Goal: Information Seeking & Learning: Learn about a topic

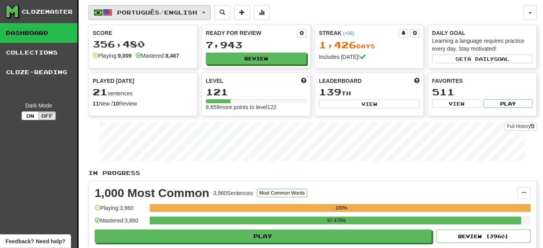
click at [192, 15] on span "Português / English" at bounding box center [158, 12] width 80 height 7
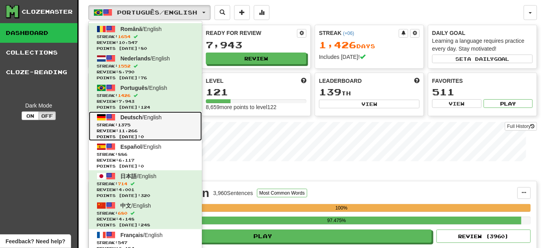
click at [131, 127] on span "1375" at bounding box center [124, 125] width 13 height 5
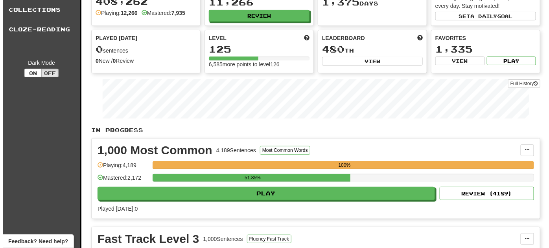
scroll to position [107, 0]
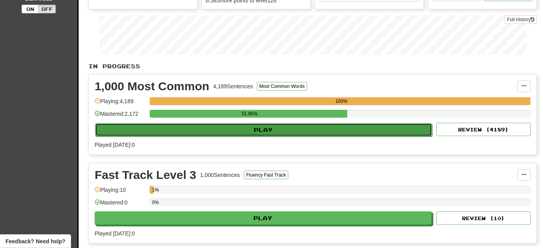
click at [366, 131] on button "Play" at bounding box center [263, 129] width 337 height 13
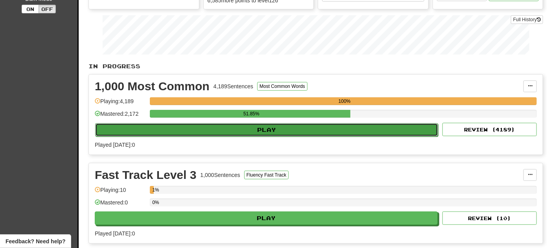
select select "**"
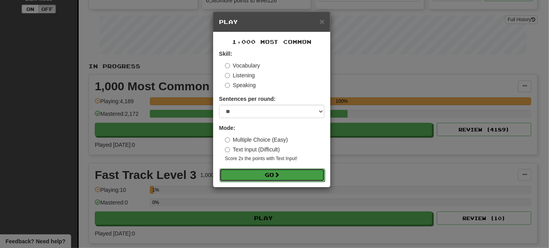
click at [290, 179] on button "Go" at bounding box center [271, 175] width 105 height 13
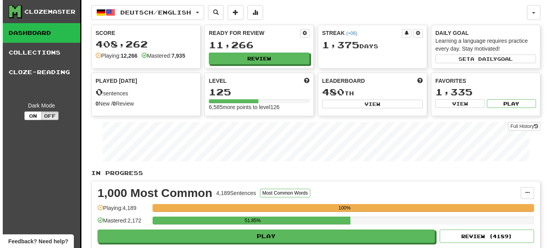
scroll to position [107, 0]
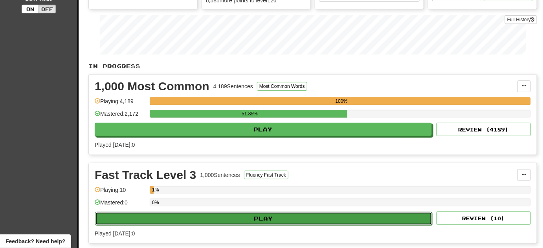
click at [186, 217] on button "Play" at bounding box center [263, 218] width 337 height 13
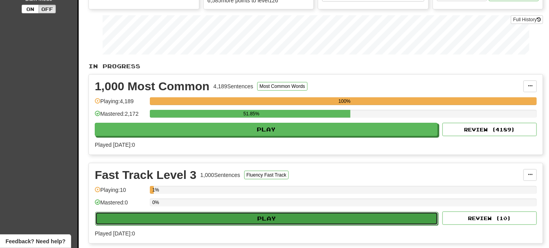
select select "**"
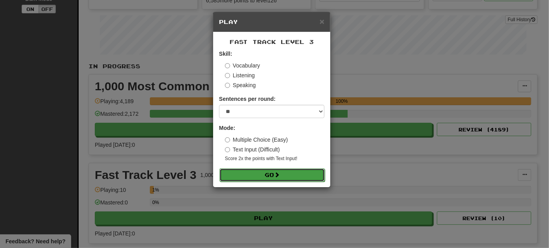
click at [253, 176] on button "Go" at bounding box center [271, 175] width 105 height 13
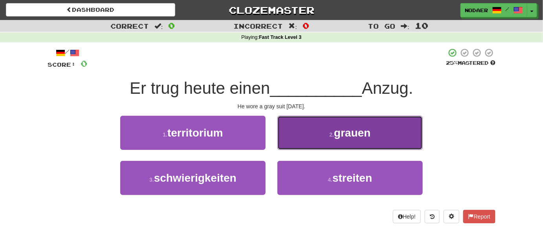
click at [343, 130] on span "grauen" at bounding box center [352, 133] width 37 height 12
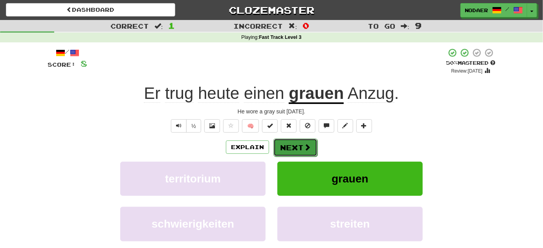
click at [295, 147] on button "Next" at bounding box center [296, 148] width 44 height 18
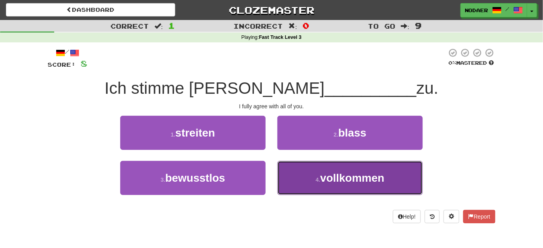
click at [340, 185] on button "4 . vollkommen" at bounding box center [350, 178] width 145 height 34
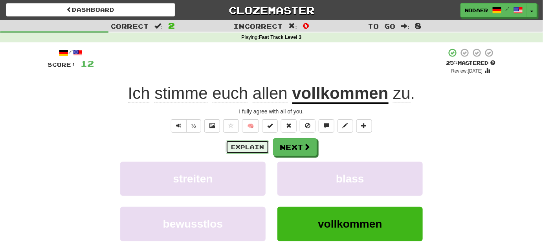
click at [256, 147] on button "Explain" at bounding box center [247, 147] width 43 height 13
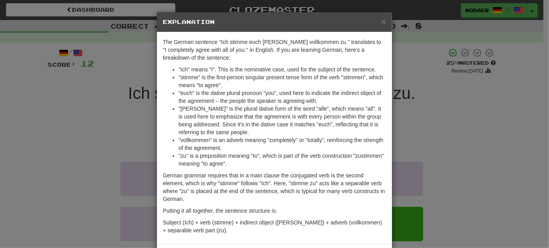
click at [385, 18] on div "× Explanation" at bounding box center [274, 22] width 235 height 20
click at [383, 21] on span "×" at bounding box center [383, 21] width 5 height 9
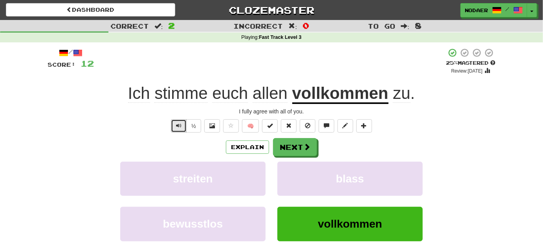
click at [182, 126] on span "Text-to-speech controls" at bounding box center [179, 126] width 6 height 6
click at [232, 127] on span at bounding box center [231, 126] width 6 height 6
click at [296, 147] on button "Next" at bounding box center [296, 148] width 44 height 18
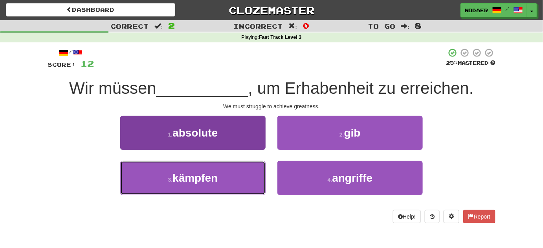
click at [204, 190] on button "3 . kämpfen" at bounding box center [192, 178] width 145 height 34
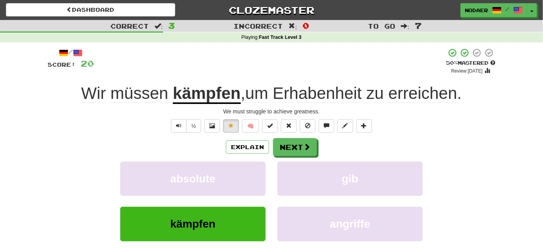
click at [181, 118] on div "/ Score: 20 + 8 50 % Mastered Review: 2025-09-27 Wir müssen kämpfen , um Erhabe…" at bounding box center [272, 165] width 448 height 234
click at [177, 132] on button "Text-to-speech controls" at bounding box center [179, 126] width 16 height 13
click at [179, 132] on button "Text-to-speech controls" at bounding box center [179, 126] width 16 height 13
click at [182, 129] on button "Text-to-speech controls" at bounding box center [179, 126] width 16 height 13
click at [175, 130] on button "Text-to-speech controls" at bounding box center [179, 126] width 16 height 13
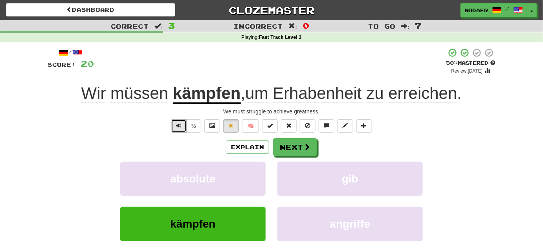
click at [175, 130] on button "Text-to-speech controls" at bounding box center [179, 126] width 16 height 13
click at [177, 128] on span "Text-to-speech controls" at bounding box center [179, 126] width 6 height 6
click at [176, 127] on button "Text-to-speech controls" at bounding box center [179, 126] width 16 height 13
click at [322, 96] on span "Erhabenheit" at bounding box center [317, 93] width 89 height 19
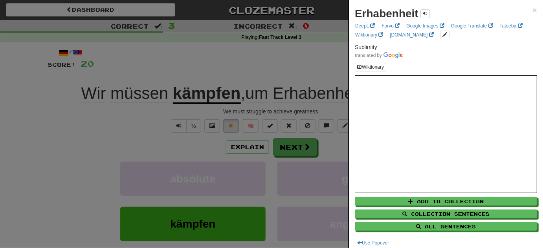
click at [69, 133] on div at bounding box center [271, 124] width 543 height 248
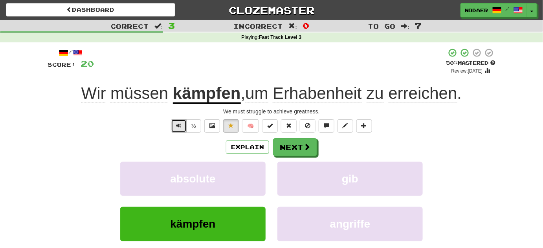
click at [182, 127] on span "Text-to-speech controls" at bounding box center [179, 126] width 6 height 6
click at [276, 148] on button "Next" at bounding box center [296, 148] width 44 height 18
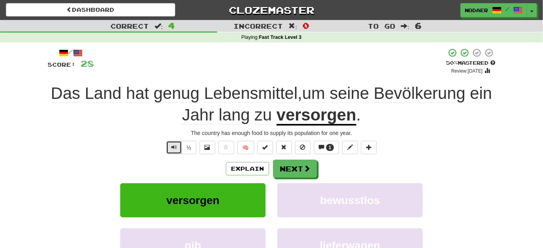
click at [173, 147] on span "Text-to-speech controls" at bounding box center [174, 148] width 6 height 6
click at [172, 152] on button "Text-to-speech controls" at bounding box center [174, 147] width 16 height 13
click at [303, 175] on button "Next" at bounding box center [296, 169] width 44 height 18
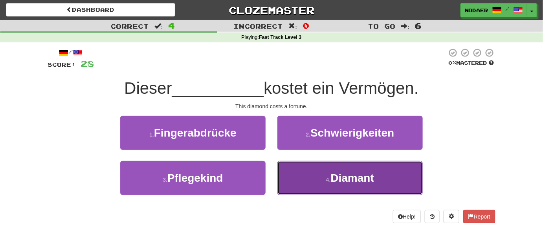
click at [361, 179] on span "Diamant" at bounding box center [352, 178] width 43 height 12
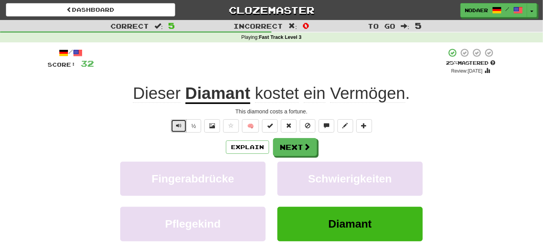
click at [177, 124] on span "Text-to-speech controls" at bounding box center [179, 126] width 6 height 6
click at [364, 83] on div "Dieser Diamant kostet ein Vermögen ." at bounding box center [272, 94] width 448 height 22
click at [361, 95] on span "Vermögen" at bounding box center [367, 93] width 75 height 19
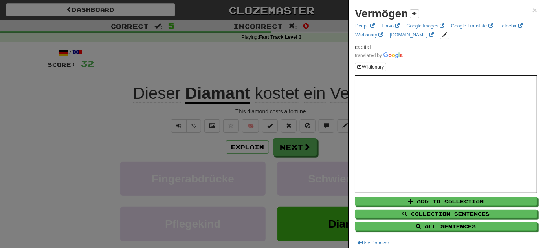
click at [88, 145] on div at bounding box center [271, 124] width 543 height 248
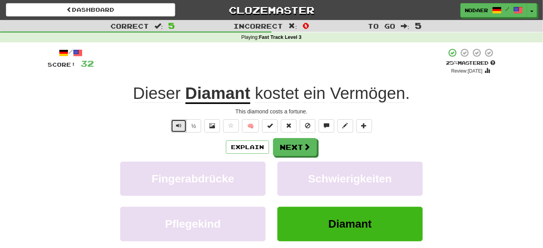
click at [183, 125] on button "Text-to-speech controls" at bounding box center [179, 126] width 16 height 13
click at [287, 153] on button "Next" at bounding box center [296, 148] width 44 height 18
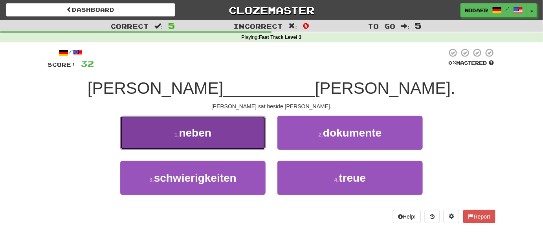
click at [240, 138] on button "1 . neben" at bounding box center [192, 133] width 145 height 34
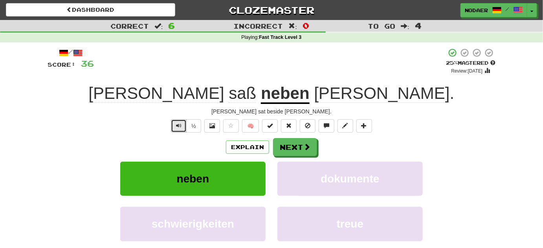
click at [178, 125] on span "Text-to-speech controls" at bounding box center [179, 126] width 6 height 6
click at [310, 149] on span at bounding box center [307, 147] width 7 height 7
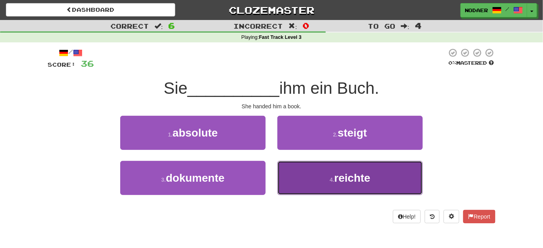
click at [348, 176] on span "reichte" at bounding box center [353, 178] width 36 height 12
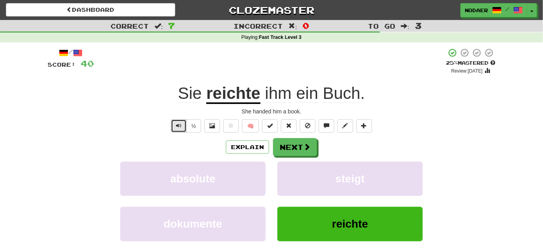
click at [180, 126] on span "Text-to-speech controls" at bounding box center [179, 126] width 6 height 6
click at [175, 130] on button "Text-to-speech controls" at bounding box center [179, 126] width 16 height 13
click at [178, 125] on span "Text-to-speech controls" at bounding box center [179, 126] width 6 height 6
click at [178, 127] on span "Text-to-speech controls" at bounding box center [179, 126] width 6 height 6
click at [147, 140] on div "Explain Next" at bounding box center [272, 147] width 448 height 18
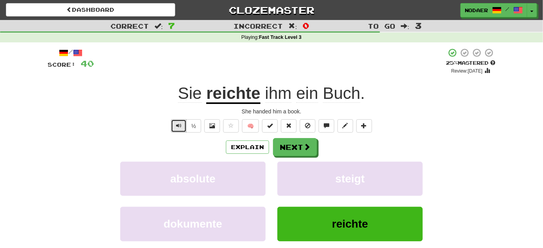
click at [174, 130] on button "Text-to-speech controls" at bounding box center [179, 126] width 16 height 13
click at [178, 123] on span "Text-to-speech controls" at bounding box center [179, 126] width 6 height 6
click at [311, 147] on button "Next" at bounding box center [296, 148] width 44 height 18
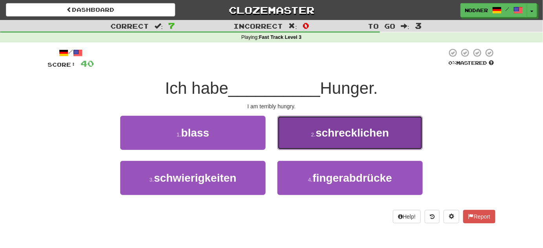
click at [388, 134] on span "schrecklichen" at bounding box center [353, 133] width 74 height 12
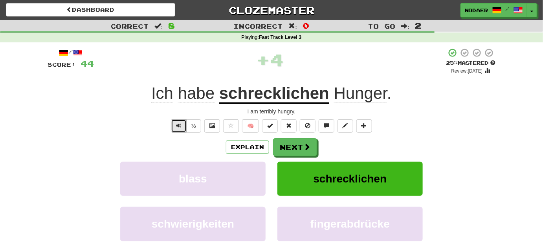
click at [185, 127] on button "Text-to-speech controls" at bounding box center [179, 126] width 16 height 13
click at [179, 129] on button "Text-to-speech controls" at bounding box center [179, 126] width 16 height 13
click at [176, 125] on button "Text-to-speech controls" at bounding box center [179, 126] width 16 height 13
click at [178, 121] on button "Text-to-speech controls" at bounding box center [179, 126] width 16 height 13
click at [177, 123] on span "Text-to-speech controls" at bounding box center [179, 126] width 6 height 6
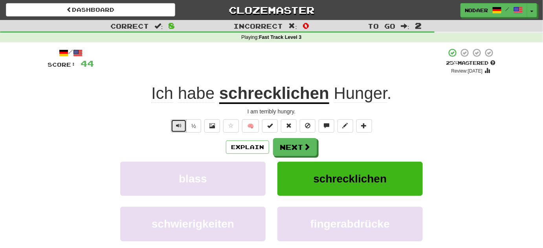
click at [172, 129] on button "Text-to-speech controls" at bounding box center [179, 126] width 16 height 13
click at [175, 127] on button "Text-to-speech controls" at bounding box center [179, 126] width 16 height 13
click at [174, 127] on button "Text-to-speech controls" at bounding box center [179, 126] width 16 height 13
click at [289, 143] on button "Next" at bounding box center [296, 148] width 44 height 18
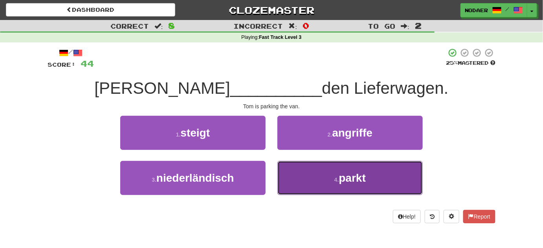
click at [322, 179] on button "4 . parkt" at bounding box center [350, 178] width 145 height 34
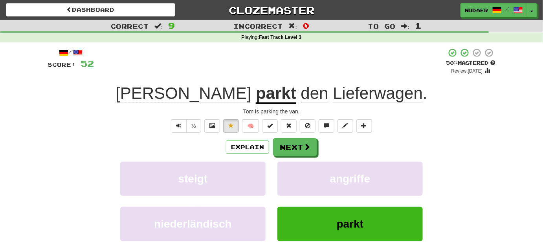
click at [185, 119] on div "/ Score: 52 + 8 50 % Mastered Review: 2025-09-27 Tom parkt den Lieferwagen . To…" at bounding box center [272, 165] width 448 height 234
click at [186, 127] on button "Text-to-speech controls" at bounding box center [179, 126] width 16 height 13
click at [180, 131] on button "Text-to-speech controls" at bounding box center [179, 126] width 16 height 13
click at [333, 95] on span "Lieferwagen" at bounding box center [378, 93] width 90 height 19
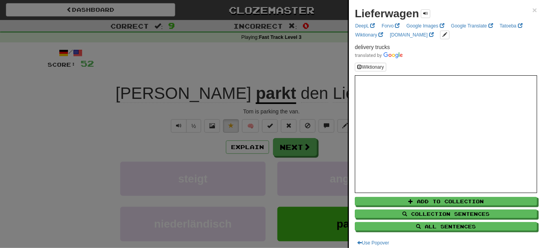
click at [84, 170] on div at bounding box center [271, 124] width 543 height 248
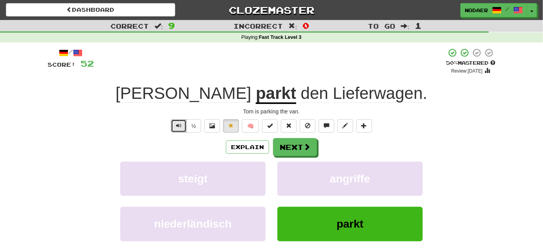
click at [175, 128] on button "Text-to-speech controls" at bounding box center [179, 126] width 16 height 13
click at [180, 131] on button "Text-to-speech controls" at bounding box center [179, 126] width 16 height 13
click at [299, 143] on button "Next" at bounding box center [296, 148] width 44 height 18
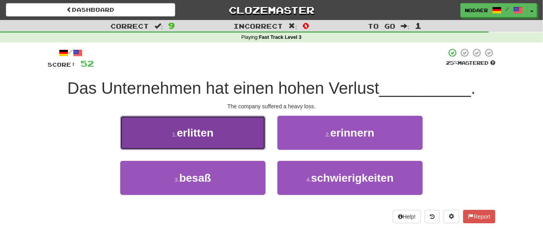
click at [217, 137] on button "1 . erlitten" at bounding box center [192, 133] width 145 height 34
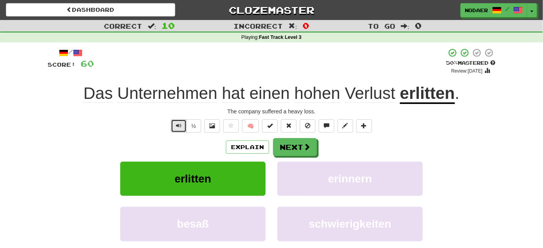
click at [184, 130] on button "Text-to-speech controls" at bounding box center [179, 126] width 16 height 13
click at [180, 131] on button "Text-to-speech controls" at bounding box center [179, 126] width 16 height 13
click at [178, 127] on span "Text-to-speech controls" at bounding box center [179, 126] width 6 height 6
click at [179, 123] on span "Text-to-speech controls" at bounding box center [179, 126] width 6 height 6
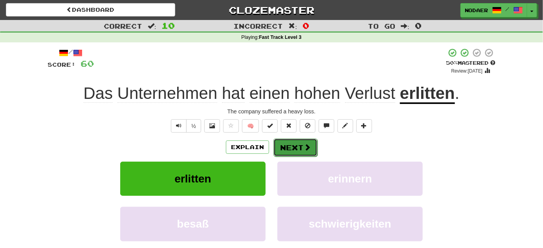
click at [285, 149] on button "Next" at bounding box center [296, 148] width 44 height 18
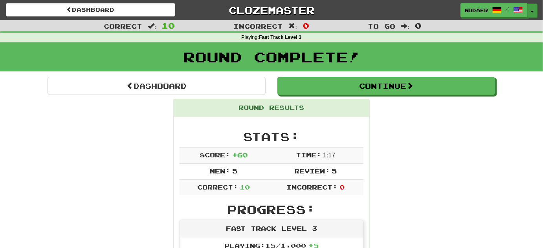
click at [533, 8] on button "Toggle Dropdown" at bounding box center [533, 11] width 10 height 14
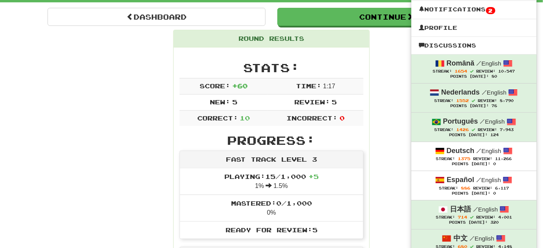
scroll to position [71, 0]
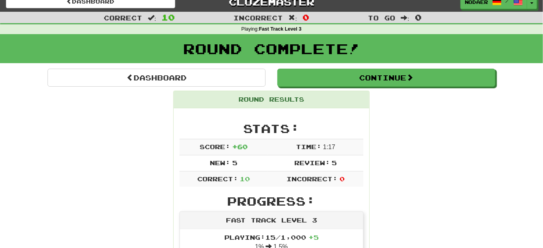
scroll to position [0, 0]
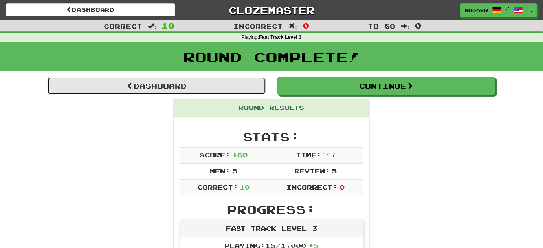
click at [193, 86] on link "Dashboard" at bounding box center [157, 86] width 218 height 18
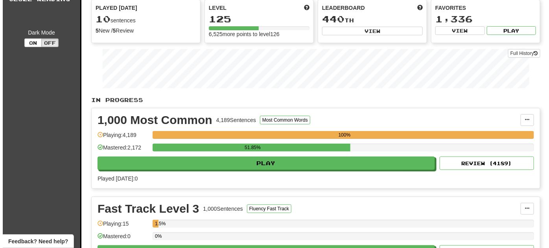
scroll to position [107, 0]
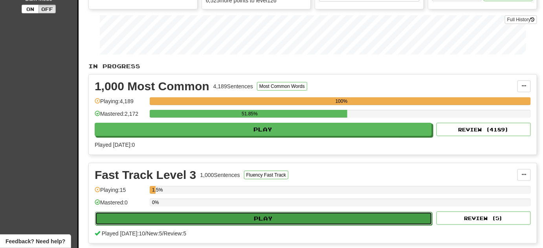
click at [248, 215] on button "Play" at bounding box center [263, 218] width 337 height 13
select select "**"
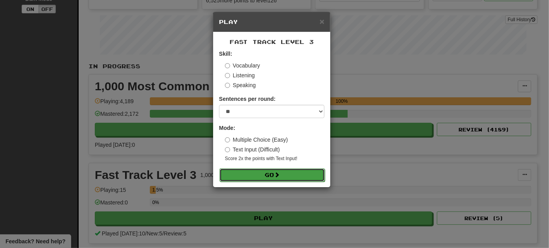
click at [272, 174] on button "Go" at bounding box center [271, 175] width 105 height 13
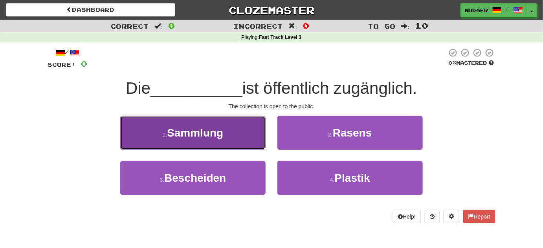
click at [258, 128] on button "1 . Sammlung" at bounding box center [192, 133] width 145 height 34
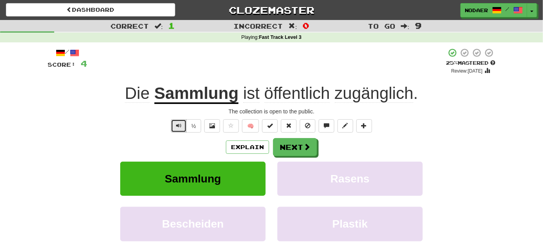
click at [178, 125] on span "Text-to-speech controls" at bounding box center [179, 126] width 6 height 6
click at [174, 131] on button "Text-to-speech controls" at bounding box center [179, 126] width 16 height 13
click at [177, 124] on span "Text-to-speech controls" at bounding box center [179, 126] width 6 height 6
click at [177, 131] on button "Text-to-speech controls" at bounding box center [179, 126] width 16 height 13
click at [378, 93] on span "zugänglich" at bounding box center [374, 93] width 79 height 19
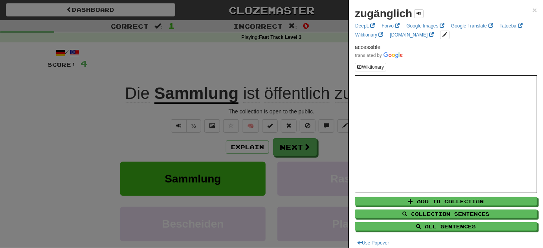
click at [96, 167] on div at bounding box center [271, 124] width 543 height 248
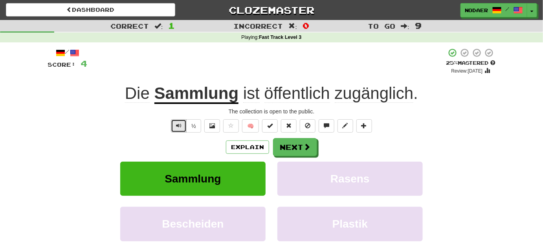
click at [177, 127] on span "Text-to-speech controls" at bounding box center [179, 126] width 6 height 6
click at [311, 93] on span "öffentlich" at bounding box center [298, 93] width 66 height 19
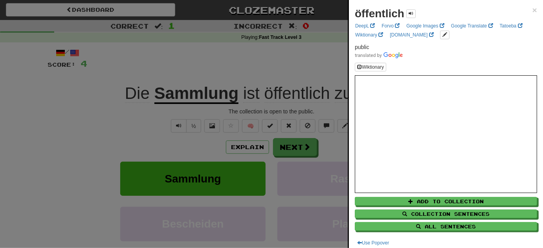
click at [69, 143] on div at bounding box center [271, 124] width 543 height 248
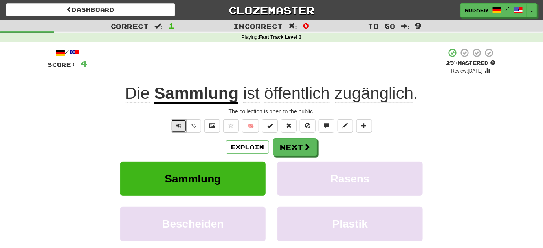
click at [183, 128] on button "Text-to-speech controls" at bounding box center [179, 126] width 16 height 13
click at [230, 135] on div "/ Score: 4 + 4 25 % Mastered Review: 2025-09-18 Die Sammlung ist öffentlich zug…" at bounding box center [272, 165] width 448 height 234
click at [234, 129] on button at bounding box center [231, 126] width 16 height 13
click at [298, 141] on button "Next" at bounding box center [296, 148] width 44 height 18
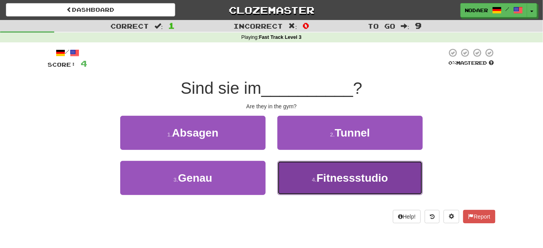
click at [315, 181] on small "4 ." at bounding box center [314, 180] width 5 height 6
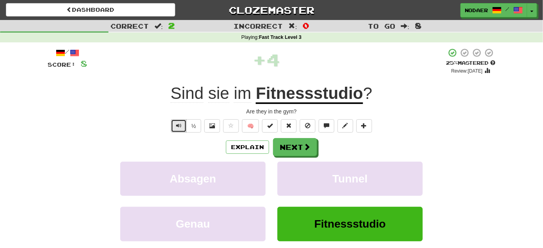
click at [176, 129] on button "Text-to-speech controls" at bounding box center [179, 126] width 16 height 13
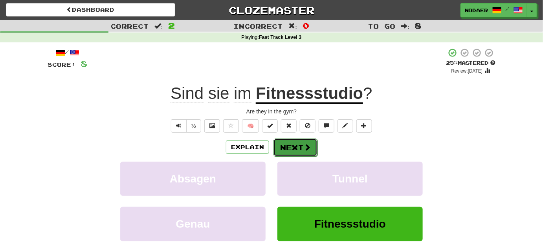
click at [299, 145] on button "Next" at bounding box center [296, 148] width 44 height 18
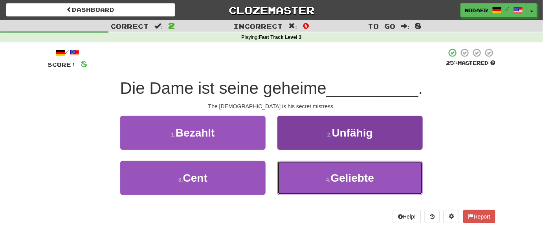
click at [362, 185] on button "4 . Geliebte" at bounding box center [350, 178] width 145 height 34
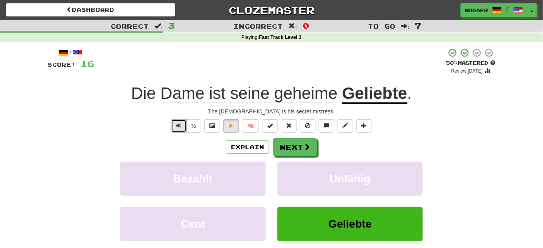
click at [183, 124] on button "Text-to-speech controls" at bounding box center [179, 126] width 16 height 13
click at [175, 131] on button "Text-to-speech controls" at bounding box center [179, 126] width 16 height 13
click at [173, 127] on button "Text-to-speech controls" at bounding box center [179, 126] width 16 height 13
click at [302, 145] on button "Next" at bounding box center [296, 148] width 44 height 18
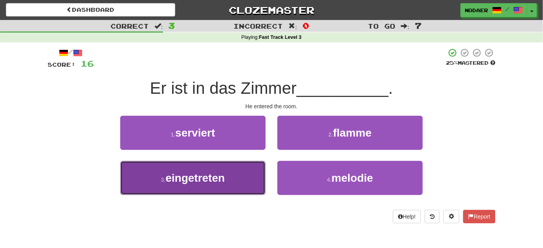
click at [230, 190] on button "3 . eingetreten" at bounding box center [192, 178] width 145 height 34
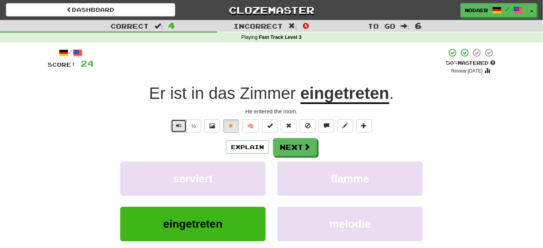
click at [179, 130] on button "Text-to-speech controls" at bounding box center [179, 126] width 16 height 13
click at [180, 127] on span "Text-to-speech controls" at bounding box center [179, 126] width 6 height 6
click at [176, 126] on button "Text-to-speech controls" at bounding box center [179, 126] width 16 height 13
click at [177, 129] on button "Text-to-speech controls" at bounding box center [179, 126] width 16 height 13
click at [179, 126] on span "Text-to-speech controls" at bounding box center [179, 126] width 6 height 6
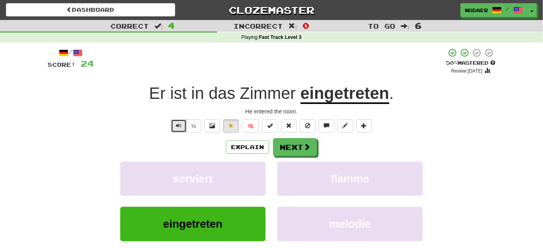
click at [178, 123] on span "Text-to-speech controls" at bounding box center [179, 126] width 6 height 6
click at [181, 127] on span "Text-to-speech controls" at bounding box center [179, 126] width 6 height 6
click at [178, 125] on span "Text-to-speech controls" at bounding box center [179, 126] width 6 height 6
click at [291, 146] on button "Next" at bounding box center [296, 148] width 44 height 18
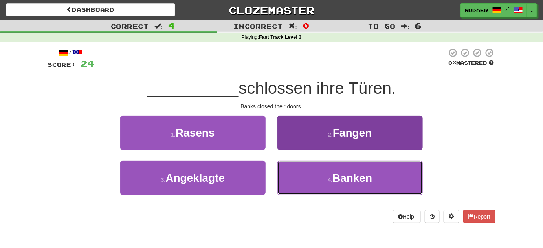
click at [339, 189] on button "4 . Banken" at bounding box center [350, 178] width 145 height 34
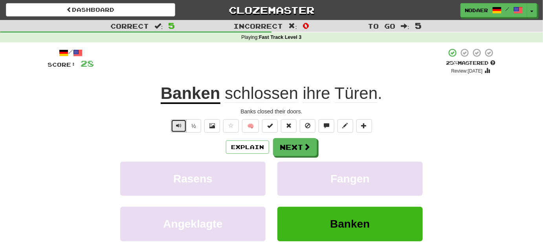
click at [182, 126] on span "Text-to-speech controls" at bounding box center [179, 126] width 6 height 6
click at [177, 131] on button "Text-to-speech controls" at bounding box center [179, 126] width 16 height 13
click at [183, 127] on button "Text-to-speech controls" at bounding box center [179, 126] width 16 height 13
click at [180, 122] on button "Text-to-speech controls" at bounding box center [179, 126] width 16 height 13
click at [182, 127] on span "Text-to-speech controls" at bounding box center [179, 126] width 6 height 6
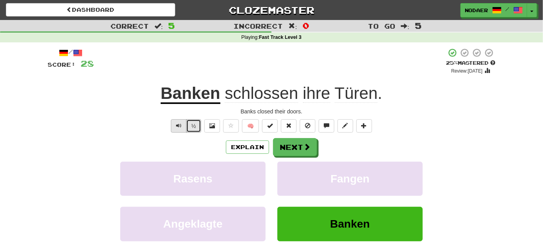
click at [188, 120] on button "½" at bounding box center [193, 126] width 15 height 13
click at [186, 121] on button "Text-to-speech controls" at bounding box center [179, 126] width 16 height 13
click at [181, 127] on span "Text-to-speech controls" at bounding box center [179, 126] width 6 height 6
click at [179, 120] on button "Text-to-speech controls" at bounding box center [179, 126] width 16 height 13
click at [180, 125] on span "Text-to-speech controls" at bounding box center [179, 126] width 6 height 6
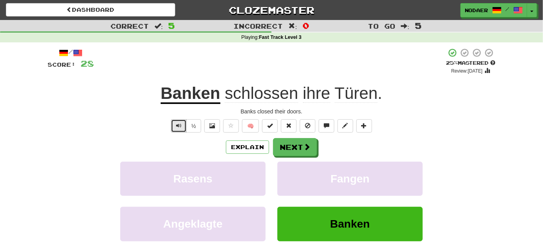
click at [180, 127] on span "Text-to-speech controls" at bounding box center [179, 126] width 6 height 6
click at [291, 147] on button "Next" at bounding box center [296, 148] width 44 height 18
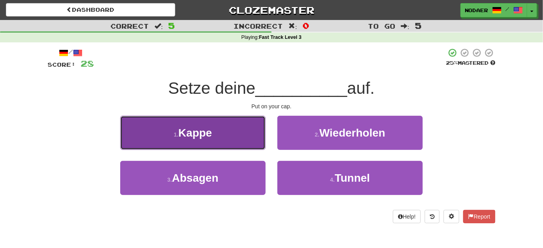
click at [225, 144] on button "1 . Kappe" at bounding box center [192, 133] width 145 height 34
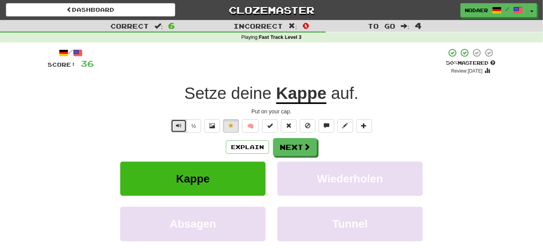
click at [175, 127] on button "Text-to-speech controls" at bounding box center [179, 126] width 16 height 13
click at [184, 121] on button "Text-to-speech controls" at bounding box center [179, 126] width 16 height 13
click at [180, 129] on button "Text-to-speech controls" at bounding box center [179, 126] width 16 height 13
click at [182, 130] on button "Text-to-speech controls" at bounding box center [179, 126] width 16 height 13
click at [181, 129] on button "Text-to-speech controls" at bounding box center [179, 126] width 16 height 13
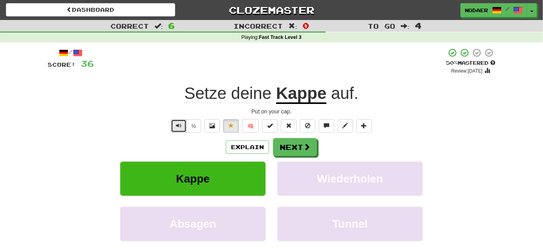
click at [183, 125] on button "Text-to-speech controls" at bounding box center [179, 126] width 16 height 13
click at [180, 128] on span "Text-to-speech controls" at bounding box center [179, 126] width 6 height 6
click at [181, 124] on span "Text-to-speech controls" at bounding box center [179, 126] width 6 height 6
click at [179, 130] on button "Text-to-speech controls" at bounding box center [179, 126] width 16 height 13
click at [286, 151] on button "Next" at bounding box center [296, 148] width 44 height 18
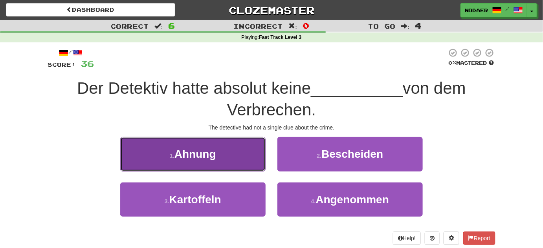
click at [240, 162] on button "1 . Ahnung" at bounding box center [192, 154] width 145 height 34
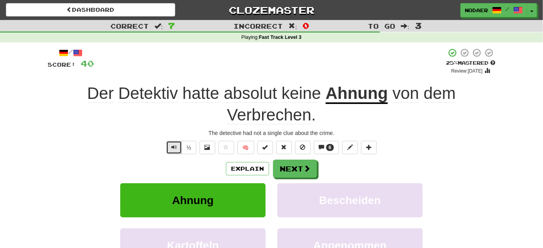
click at [173, 152] on button "Text-to-speech controls" at bounding box center [174, 147] width 16 height 13
click at [172, 149] on span "Text-to-speech controls" at bounding box center [174, 148] width 6 height 6
click at [174, 149] on span "Text-to-speech controls" at bounding box center [174, 148] width 6 height 6
click at [174, 151] on button "Text-to-speech controls" at bounding box center [174, 147] width 16 height 13
click at [178, 147] on button "Text-to-speech controls" at bounding box center [174, 147] width 16 height 13
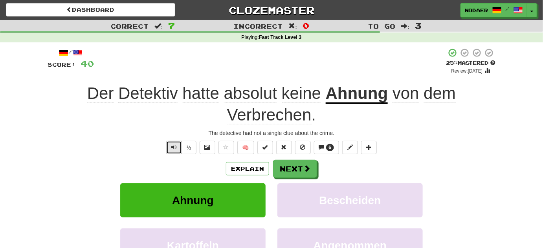
click at [175, 147] on span "Text-to-speech controls" at bounding box center [174, 148] width 6 height 6
click at [176, 146] on span "Text-to-speech controls" at bounding box center [174, 148] width 6 height 6
click at [175, 145] on span "Text-to-speech controls" at bounding box center [174, 148] width 6 height 6
click at [171, 154] on button "Text-to-speech controls" at bounding box center [174, 147] width 16 height 13
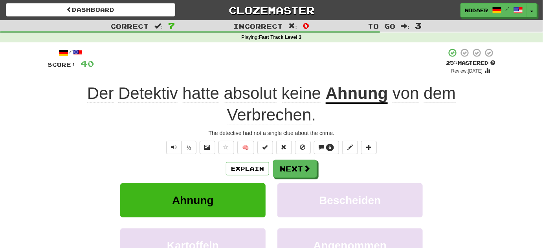
click at [256, 112] on span "Verbrechen" at bounding box center [269, 115] width 85 height 19
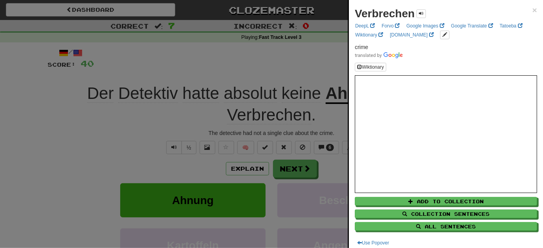
click at [80, 125] on div at bounding box center [271, 124] width 543 height 248
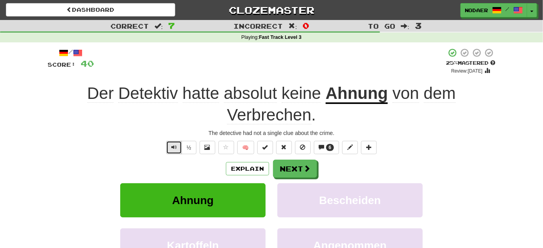
click at [167, 146] on button "Text-to-speech controls" at bounding box center [174, 147] width 16 height 13
click at [226, 148] on span at bounding box center [227, 148] width 6 height 6
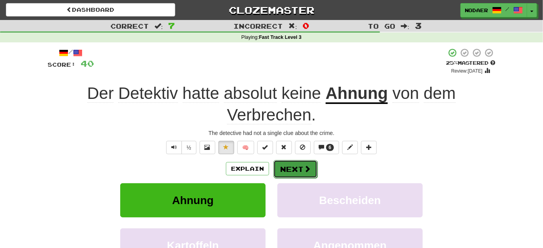
click at [308, 173] on button "Next" at bounding box center [296, 169] width 44 height 18
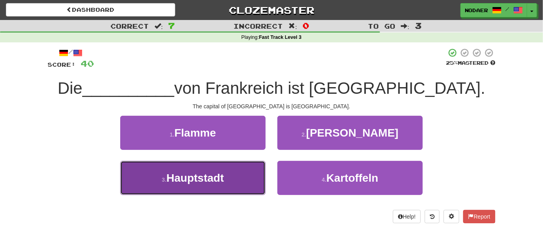
click at [223, 184] on span "Hauptstadt" at bounding box center [195, 178] width 57 height 12
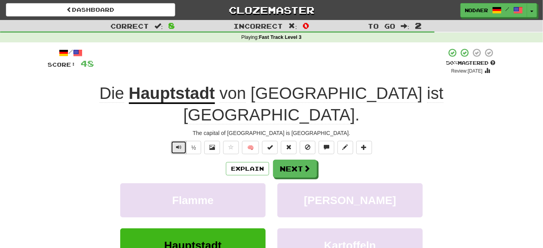
click at [175, 141] on button "Text-to-speech controls" at bounding box center [179, 147] width 16 height 13
click at [184, 141] on button "Text-to-speech controls" at bounding box center [179, 147] width 16 height 13
click at [178, 141] on button "Text-to-speech controls" at bounding box center [179, 147] width 16 height 13
click at [186, 141] on button "Text-to-speech controls" at bounding box center [179, 147] width 16 height 13
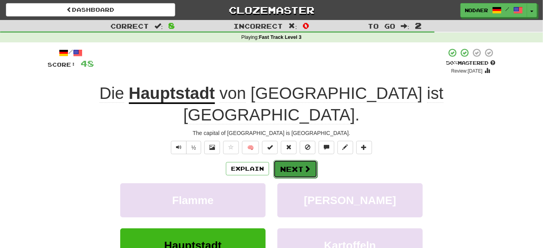
click at [315, 160] on button "Next" at bounding box center [296, 169] width 44 height 18
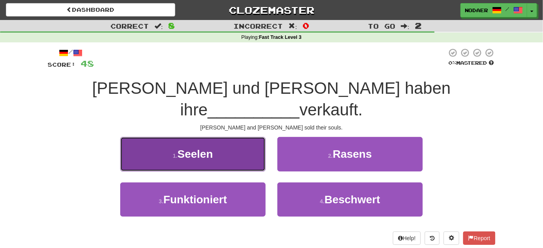
click at [226, 137] on button "1 . Seelen" at bounding box center [192, 154] width 145 height 34
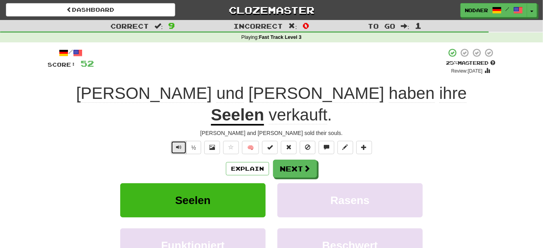
click at [186, 141] on button "Text-to-speech controls" at bounding box center [179, 147] width 16 height 13
click at [183, 141] on button "Text-to-speech controls" at bounding box center [179, 147] width 16 height 13
click at [184, 141] on button "Text-to-speech controls" at bounding box center [179, 147] width 16 height 13
click at [181, 133] on div "/ Score: 52 + 4 25 % Mastered Review: 2025-09-18 Tom und Mary haben ihre Seelen…" at bounding box center [272, 175] width 448 height 255
click at [185, 141] on button "Text-to-speech controls" at bounding box center [179, 147] width 16 height 13
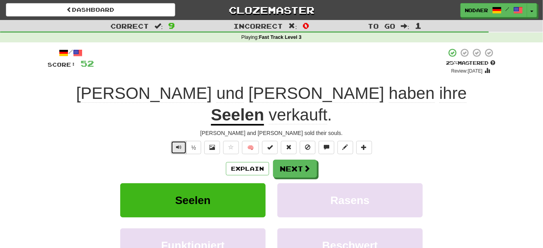
click at [181, 141] on button "Text-to-speech controls" at bounding box center [179, 147] width 16 height 13
click at [308, 166] on span at bounding box center [307, 169] width 7 height 7
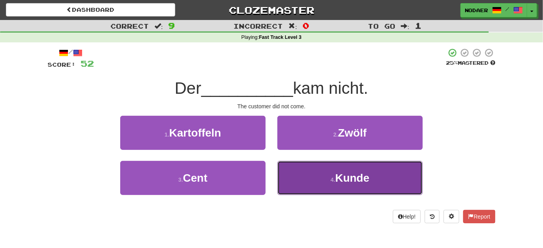
click at [318, 181] on button "4 . Kunde" at bounding box center [350, 178] width 145 height 34
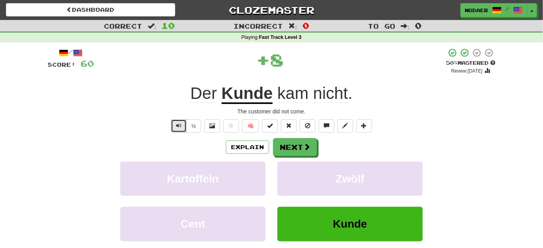
click at [184, 124] on button "Text-to-speech controls" at bounding box center [179, 126] width 16 height 13
click at [183, 124] on button "Text-to-speech controls" at bounding box center [179, 126] width 16 height 13
click at [183, 125] on button "Text-to-speech controls" at bounding box center [179, 126] width 16 height 13
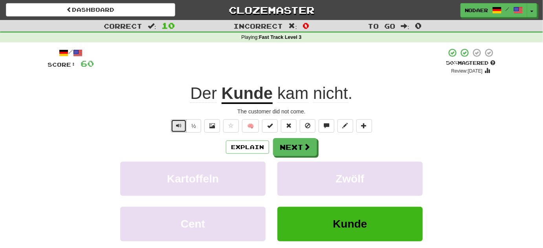
click at [183, 125] on button "Text-to-speech controls" at bounding box center [179, 126] width 16 height 13
click at [182, 125] on span "Text-to-speech controls" at bounding box center [179, 126] width 6 height 6
click at [180, 129] on button "Text-to-speech controls" at bounding box center [179, 126] width 16 height 13
click at [180, 130] on button "Text-to-speech controls" at bounding box center [179, 126] width 16 height 13
click at [178, 132] on button "Text-to-speech controls" at bounding box center [179, 126] width 16 height 13
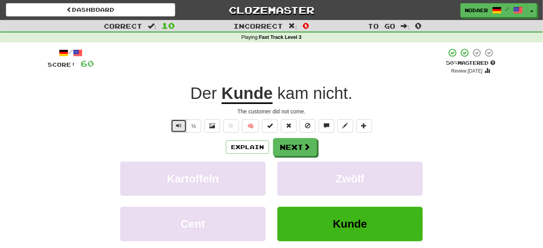
click at [174, 129] on button "Text-to-speech controls" at bounding box center [179, 126] width 16 height 13
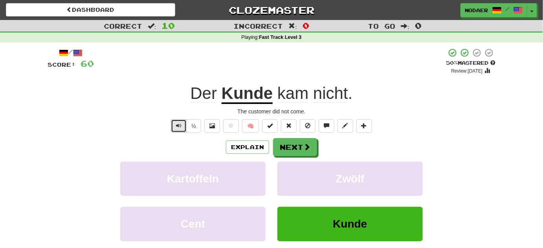
click at [174, 129] on button "Text-to-speech controls" at bounding box center [179, 126] width 16 height 13
click at [182, 129] on span "Text-to-speech controls" at bounding box center [179, 126] width 6 height 6
click at [234, 126] on span at bounding box center [231, 126] width 6 height 6
click at [183, 125] on button "Text-to-speech controls" at bounding box center [179, 126] width 16 height 13
click at [296, 141] on button "Next" at bounding box center [296, 148] width 44 height 18
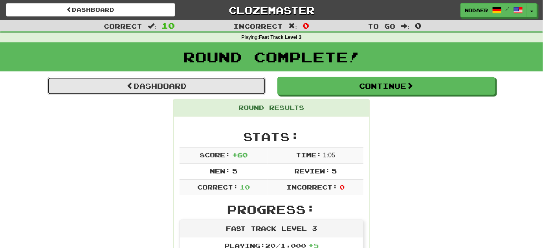
click at [181, 86] on link "Dashboard" at bounding box center [157, 86] width 218 height 18
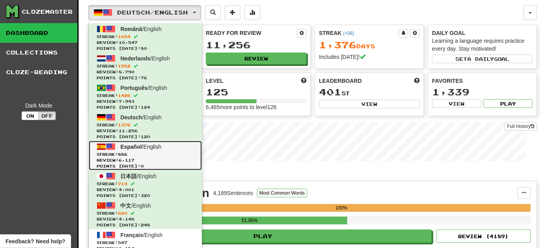
click at [188, 158] on span "Review: 6,117" at bounding box center [145, 161] width 97 height 6
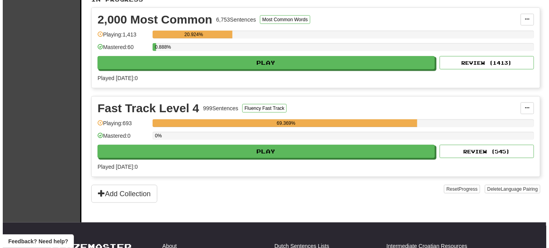
scroll to position [178, 0]
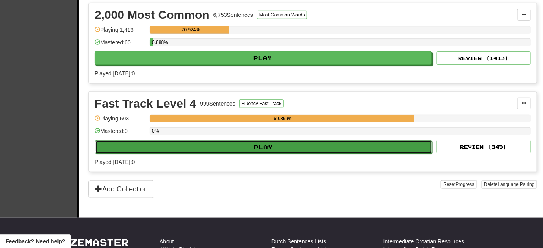
click at [233, 147] on button "Play" at bounding box center [263, 147] width 337 height 13
select select "**"
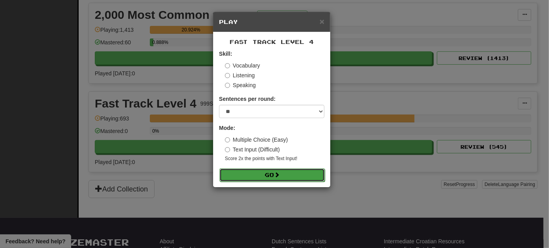
click at [237, 180] on button "Go" at bounding box center [271, 175] width 105 height 13
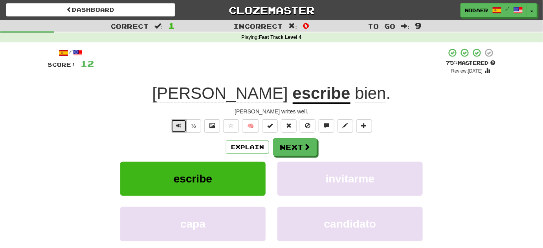
click at [176, 129] on button "Text-to-speech controls" at bounding box center [179, 126] width 16 height 13
click at [178, 129] on button "Text-to-speech controls" at bounding box center [179, 126] width 16 height 13
click at [284, 147] on button "Next" at bounding box center [296, 148] width 44 height 18
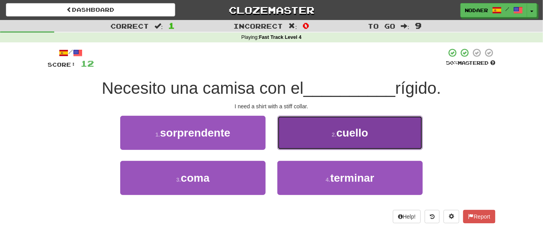
click at [339, 132] on span "cuello" at bounding box center [353, 133] width 32 height 12
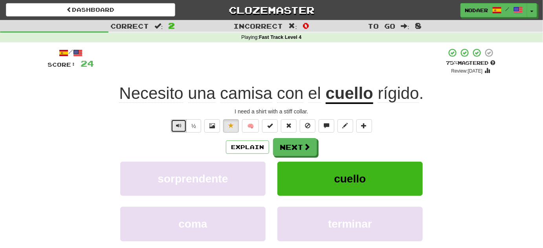
click at [175, 127] on button "Text-to-speech controls" at bounding box center [179, 126] width 16 height 13
click at [180, 127] on span "Text-to-speech controls" at bounding box center [179, 126] width 6 height 6
click at [178, 121] on button "Text-to-speech controls" at bounding box center [179, 126] width 16 height 13
click at [184, 129] on button "Text-to-speech controls" at bounding box center [179, 126] width 16 height 13
click at [358, 101] on u "cuello" at bounding box center [350, 94] width 48 height 20
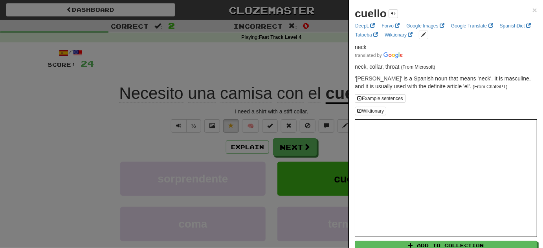
click at [92, 143] on div at bounding box center [271, 124] width 543 height 248
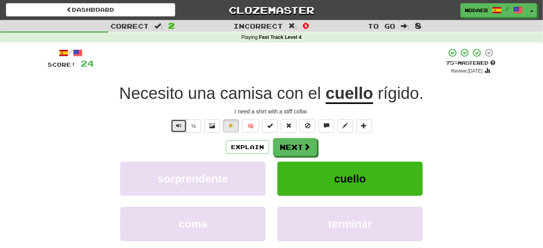
click at [179, 127] on span "Text-to-speech controls" at bounding box center [179, 126] width 6 height 6
click at [287, 144] on button "Next" at bounding box center [296, 148] width 44 height 18
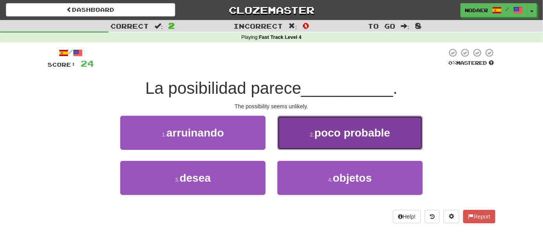
click at [328, 123] on button "2 . poco probable" at bounding box center [350, 133] width 145 height 34
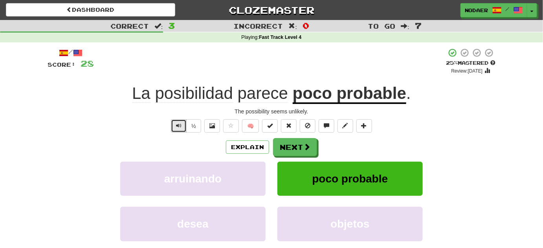
click at [178, 130] on button "Text-to-speech controls" at bounding box center [179, 126] width 16 height 13
click at [175, 125] on button "Text-to-speech controls" at bounding box center [179, 126] width 16 height 13
click at [285, 155] on button "Next" at bounding box center [296, 148] width 44 height 18
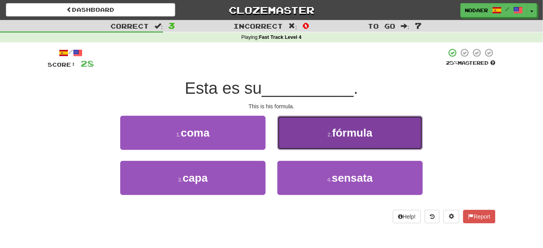
click at [335, 121] on button "2 . fórmula" at bounding box center [350, 133] width 145 height 34
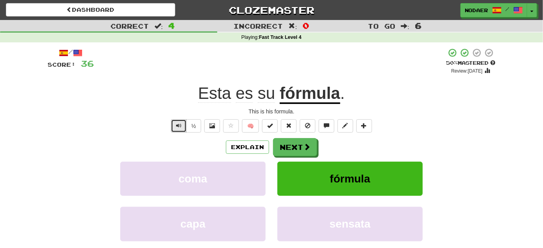
click at [183, 132] on button "Text-to-speech controls" at bounding box center [179, 126] width 16 height 13
click at [182, 123] on span "Text-to-speech controls" at bounding box center [179, 126] width 6 height 6
click at [175, 128] on button "Text-to-speech controls" at bounding box center [179, 126] width 16 height 13
click at [175, 129] on button "Text-to-speech controls" at bounding box center [179, 126] width 16 height 13
click at [300, 154] on button "Next" at bounding box center [296, 148] width 44 height 18
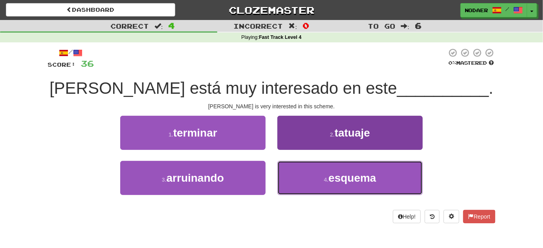
click at [315, 191] on button "4 . esquema" at bounding box center [350, 178] width 145 height 34
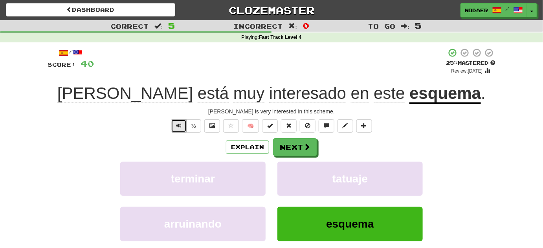
click at [183, 123] on button "Text-to-speech controls" at bounding box center [179, 126] width 16 height 13
click at [179, 130] on button "Text-to-speech controls" at bounding box center [179, 126] width 16 height 13
click at [178, 135] on div "/ Score: 40 + 4 25 % Mastered Review: [DATE] [PERSON_NAME] está muy interesado …" at bounding box center [272, 165] width 448 height 234
click at [184, 129] on button "Text-to-speech controls" at bounding box center [179, 126] width 16 height 13
click at [180, 124] on span "Text-to-speech controls" at bounding box center [179, 126] width 6 height 6
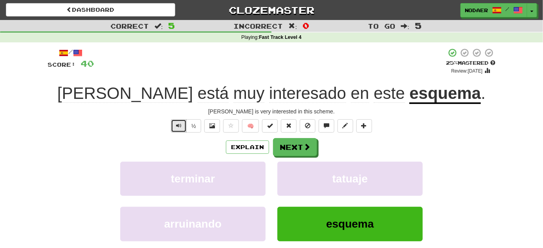
click at [180, 125] on span "Text-to-speech controls" at bounding box center [179, 126] width 6 height 6
click at [173, 129] on button "Text-to-speech controls" at bounding box center [179, 126] width 16 height 13
click at [180, 131] on button "Text-to-speech controls" at bounding box center [179, 126] width 16 height 13
click at [178, 127] on span "Text-to-speech controls" at bounding box center [179, 126] width 6 height 6
click at [295, 146] on button "Next" at bounding box center [296, 148] width 44 height 18
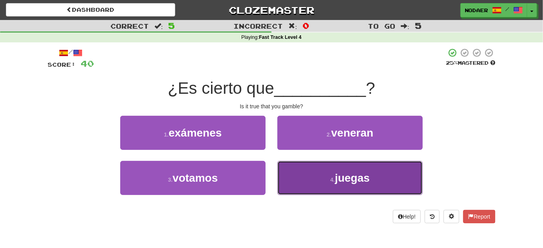
click at [334, 181] on small "4 ." at bounding box center [333, 180] width 5 height 6
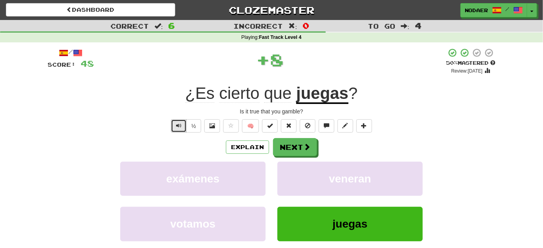
click at [181, 123] on span "Text-to-speech controls" at bounding box center [179, 126] width 6 height 6
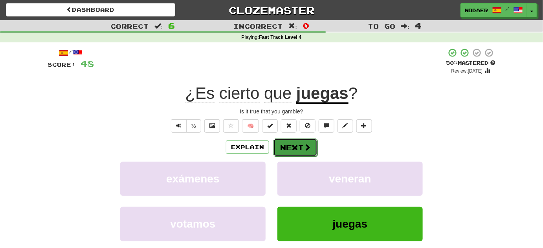
click at [293, 148] on button "Next" at bounding box center [296, 148] width 44 height 18
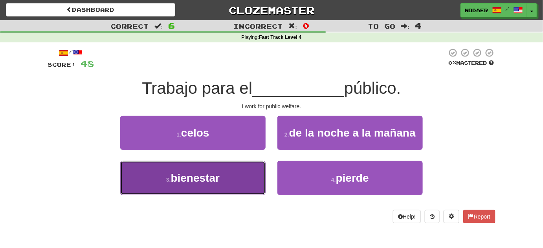
click at [228, 191] on button "3 . bienestar" at bounding box center [192, 178] width 145 height 34
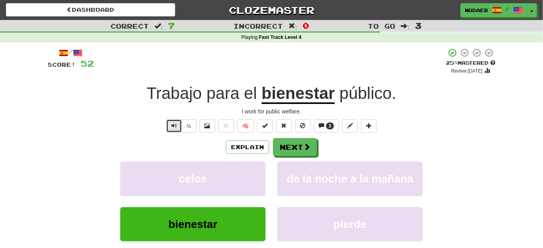
click at [175, 120] on button "Text-to-speech controls" at bounding box center [174, 126] width 16 height 13
click at [174, 118] on div "/ Score: 52 + 4 25 % Mastered Review: [DATE] Trabajo para el bienestar público …" at bounding box center [272, 165] width 448 height 234
click at [173, 126] on span "Text-to-speech controls" at bounding box center [174, 126] width 6 height 6
click at [168, 124] on button "Text-to-speech controls" at bounding box center [174, 126] width 16 height 13
click at [181, 127] on button "Text-to-speech controls" at bounding box center [174, 126] width 16 height 13
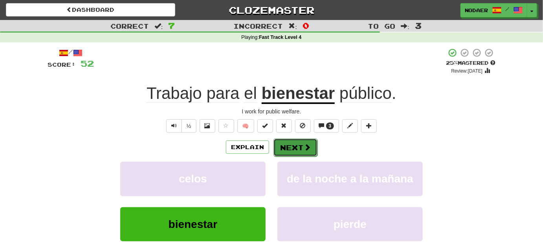
click at [305, 145] on span at bounding box center [307, 147] width 7 height 7
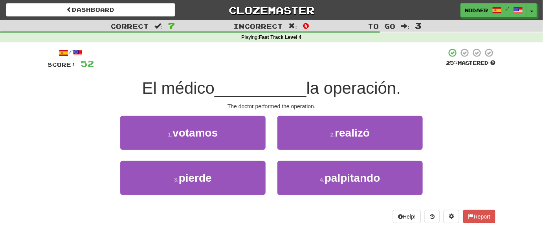
click at [349, 151] on div "2 . realizó" at bounding box center [350, 138] width 157 height 45
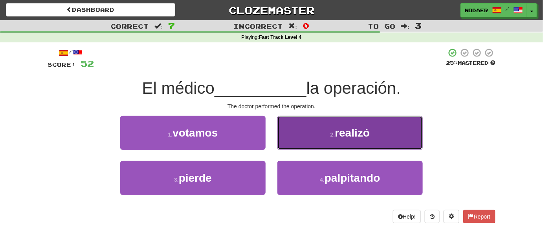
click at [368, 129] on span "realizó" at bounding box center [352, 133] width 35 height 12
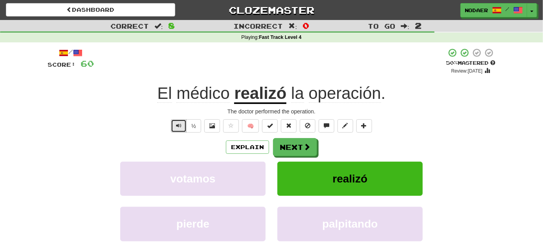
click at [172, 123] on button "Text-to-speech controls" at bounding box center [179, 126] width 16 height 13
click at [174, 124] on button "Text-to-speech controls" at bounding box center [179, 126] width 16 height 13
click at [181, 122] on button "Text-to-speech controls" at bounding box center [179, 126] width 16 height 13
click at [298, 150] on button "Next" at bounding box center [296, 148] width 44 height 18
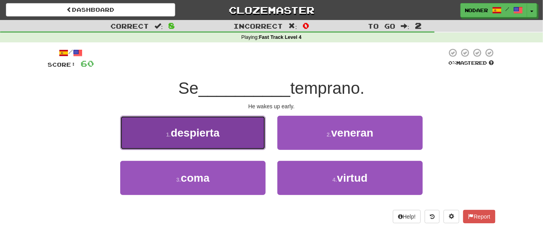
click at [246, 137] on button "1 . despierta" at bounding box center [192, 133] width 145 height 34
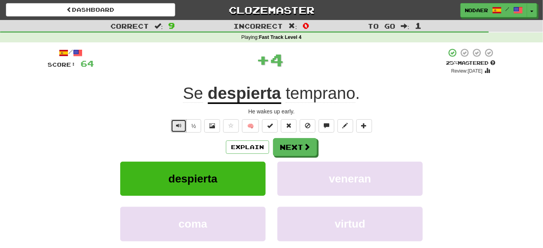
click at [178, 125] on span "Text-to-speech controls" at bounding box center [179, 126] width 6 height 6
click at [177, 126] on span "Text-to-speech controls" at bounding box center [179, 126] width 6 height 6
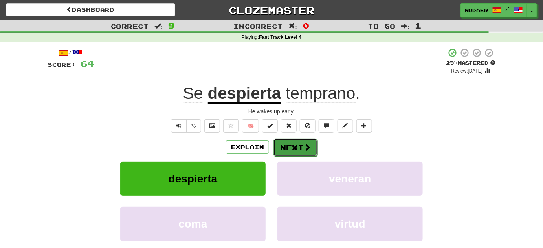
click at [300, 143] on button "Next" at bounding box center [296, 148] width 44 height 18
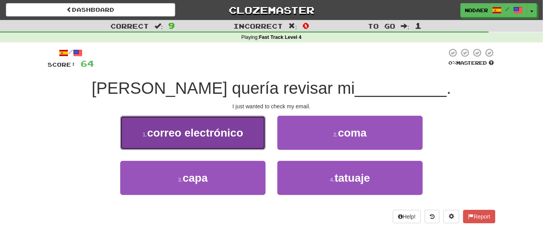
click at [207, 137] on span "correo electrónico" at bounding box center [195, 133] width 96 height 12
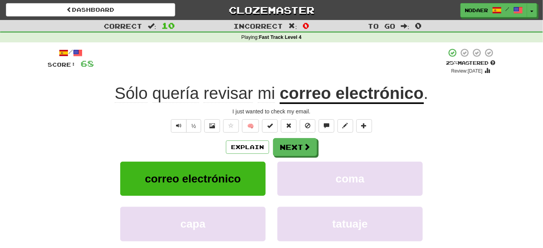
click at [226, 96] on span "revisar" at bounding box center [229, 93] width 50 height 19
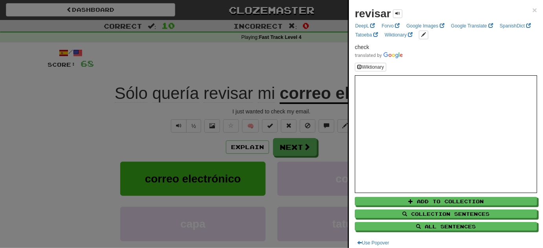
click at [91, 140] on div at bounding box center [271, 124] width 543 height 248
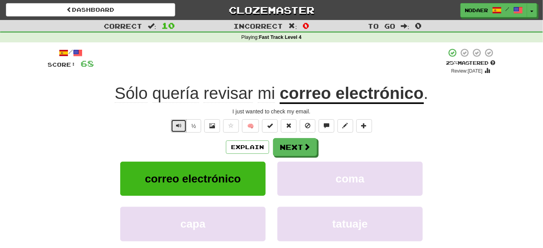
click at [181, 123] on span "Text-to-speech controls" at bounding box center [179, 126] width 6 height 6
click at [231, 132] on button at bounding box center [231, 126] width 16 height 13
click at [177, 125] on span "Text-to-speech controls" at bounding box center [179, 126] width 6 height 6
click at [178, 127] on span "Text-to-speech controls" at bounding box center [179, 126] width 6 height 6
click at [175, 126] on button "Text-to-speech controls" at bounding box center [179, 126] width 16 height 13
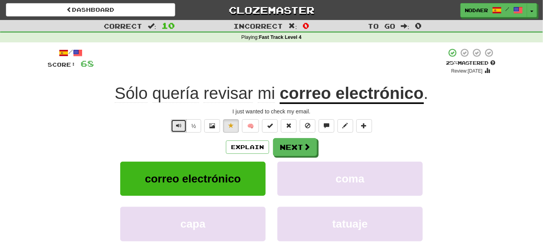
click at [175, 127] on button "Text-to-speech controls" at bounding box center [179, 126] width 16 height 13
click at [181, 129] on button "Text-to-speech controls" at bounding box center [179, 126] width 16 height 13
click at [182, 126] on span "Text-to-speech controls" at bounding box center [179, 126] width 6 height 6
click at [180, 127] on span "Text-to-speech controls" at bounding box center [179, 126] width 6 height 6
click at [306, 151] on button "Next" at bounding box center [296, 148] width 44 height 18
